Goal: Transaction & Acquisition: Purchase product/service

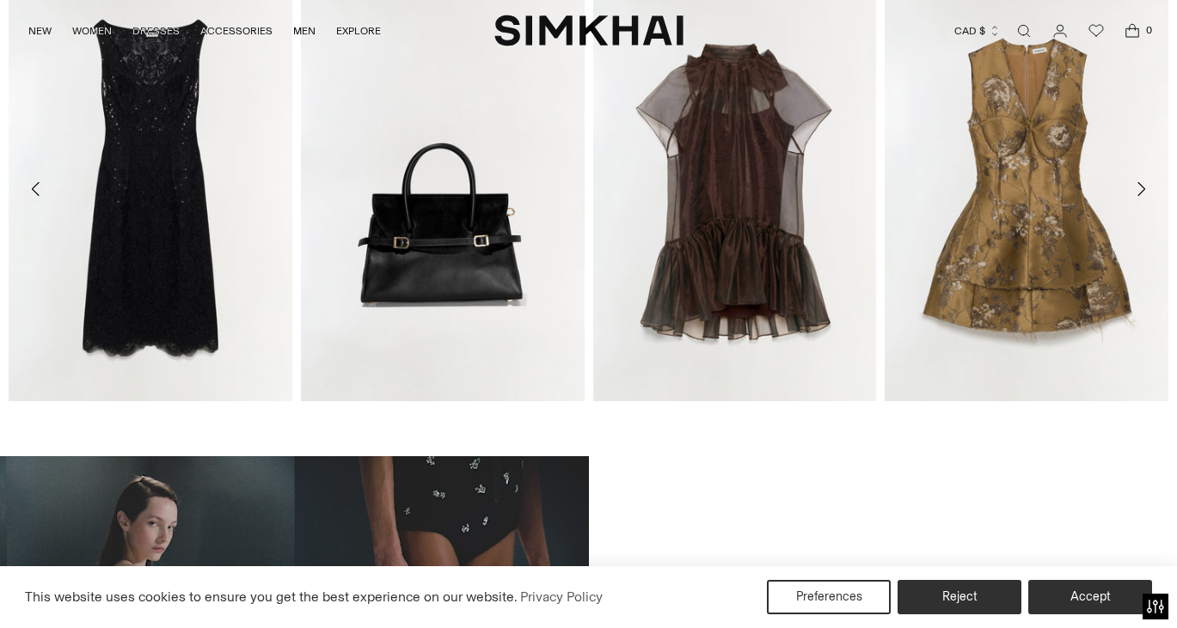
scroll to position [739, 0]
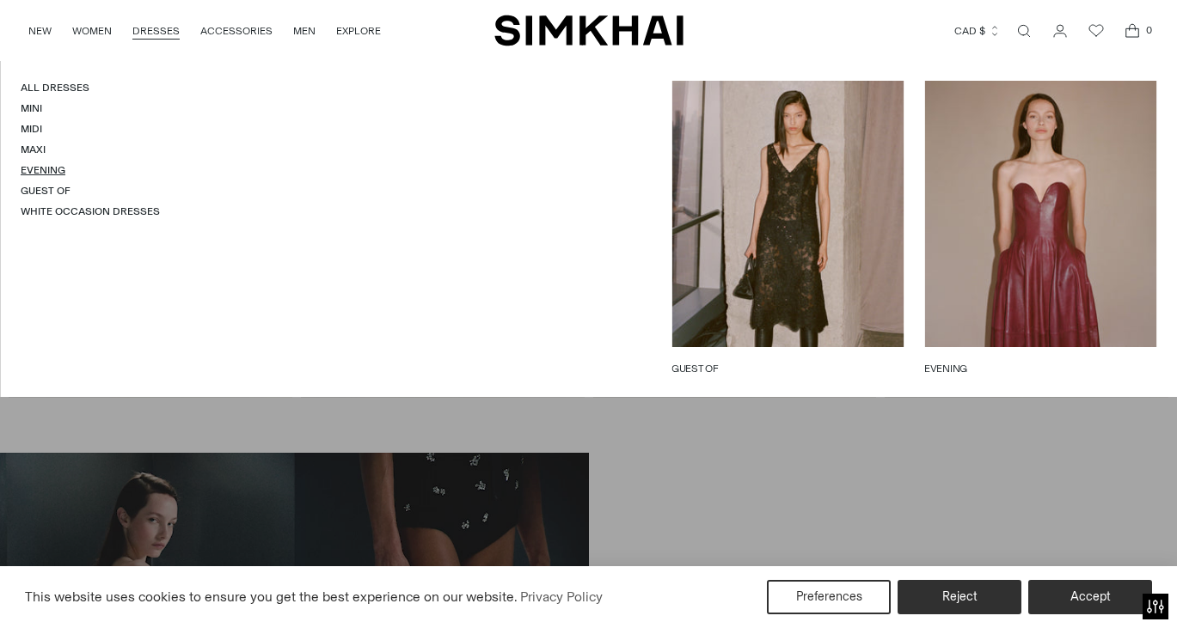
click at [43, 166] on link "Evening" at bounding box center [43, 170] width 45 height 12
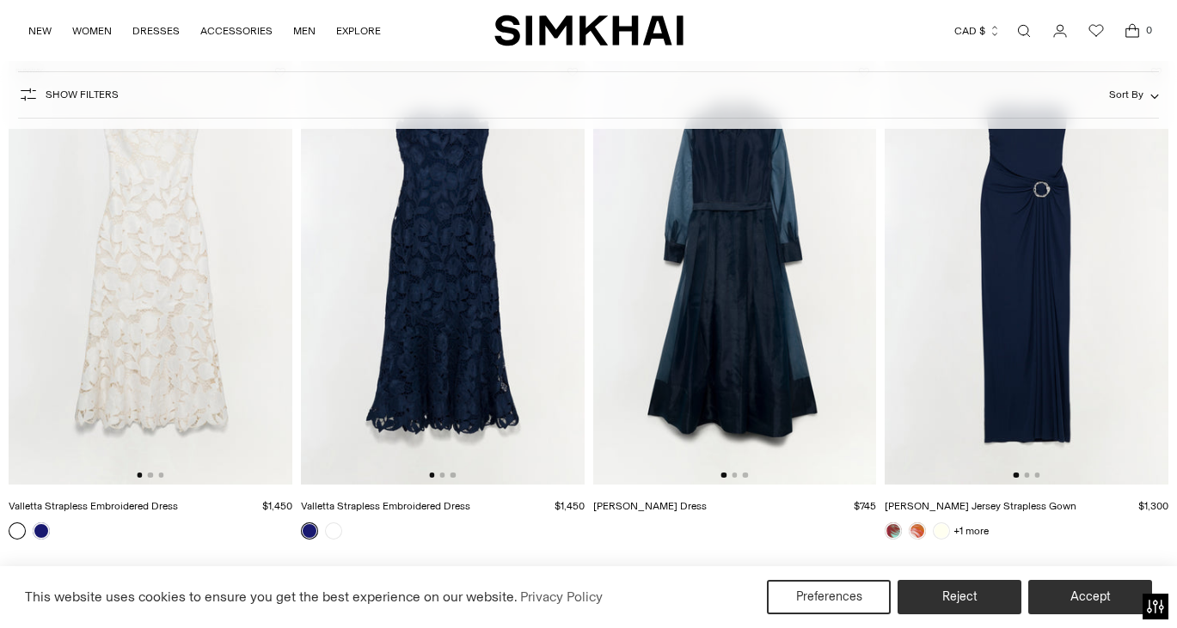
scroll to position [1711, 0]
click at [41, 528] on link at bounding box center [41, 529] width 17 height 17
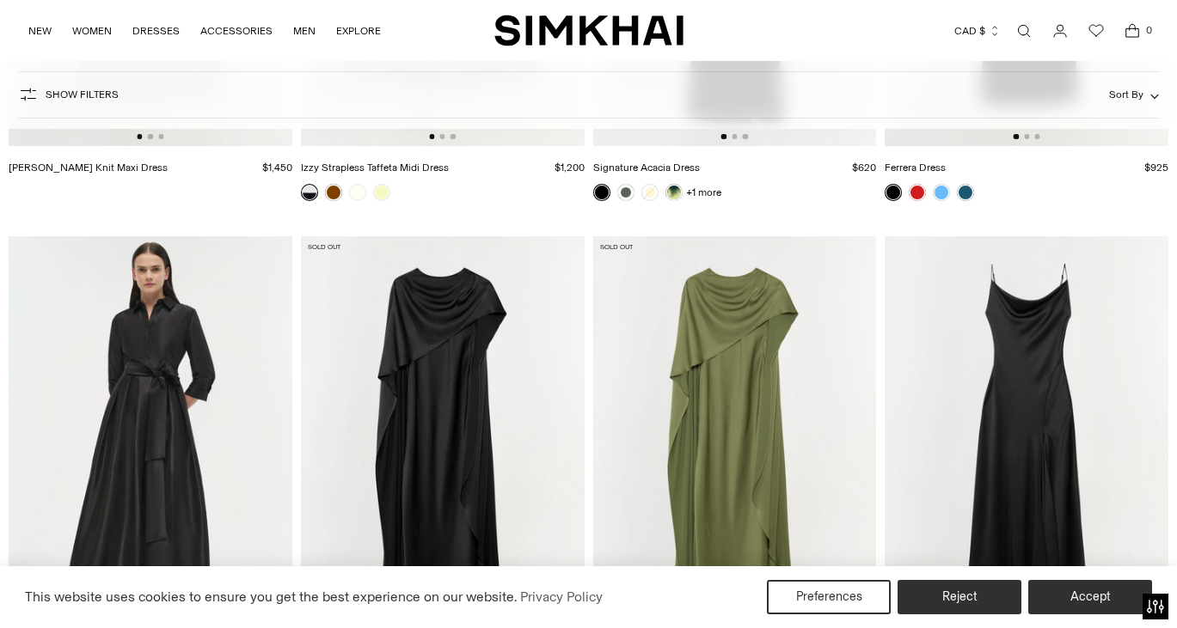
scroll to position [4629, 0]
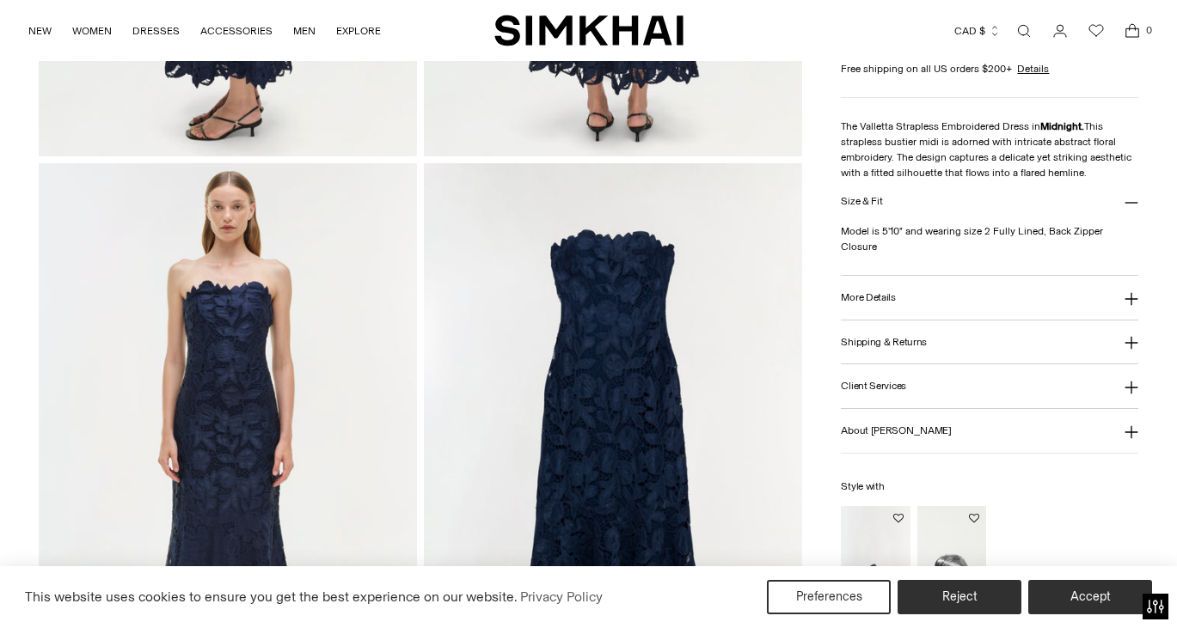
scroll to position [1270, 0]
